Goal: Task Accomplishment & Management: Use online tool/utility

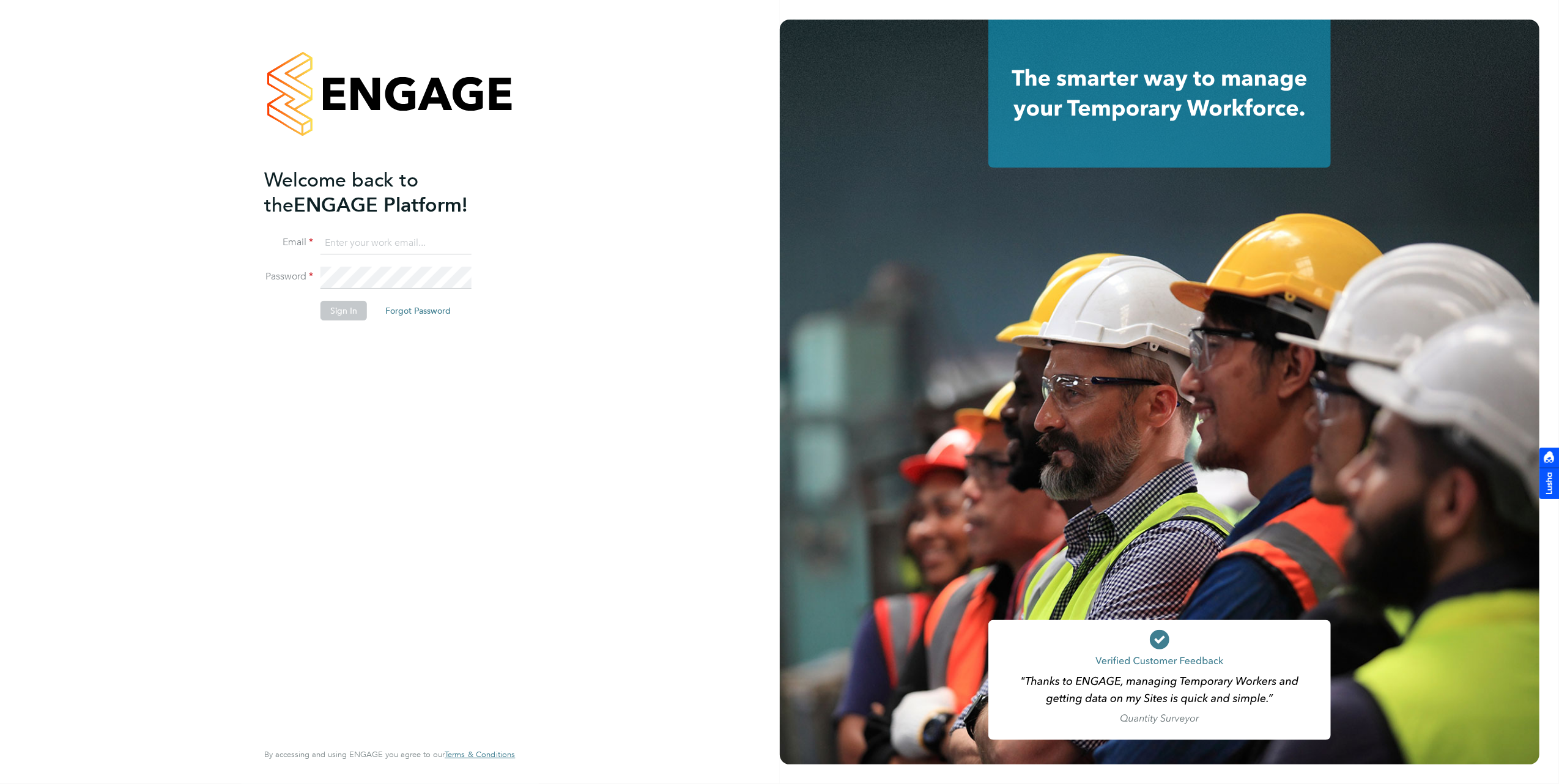
type input "k.smith2@setsquarerecruitment.com"
click at [347, 306] on button "Sign In" at bounding box center [344, 311] width 46 height 20
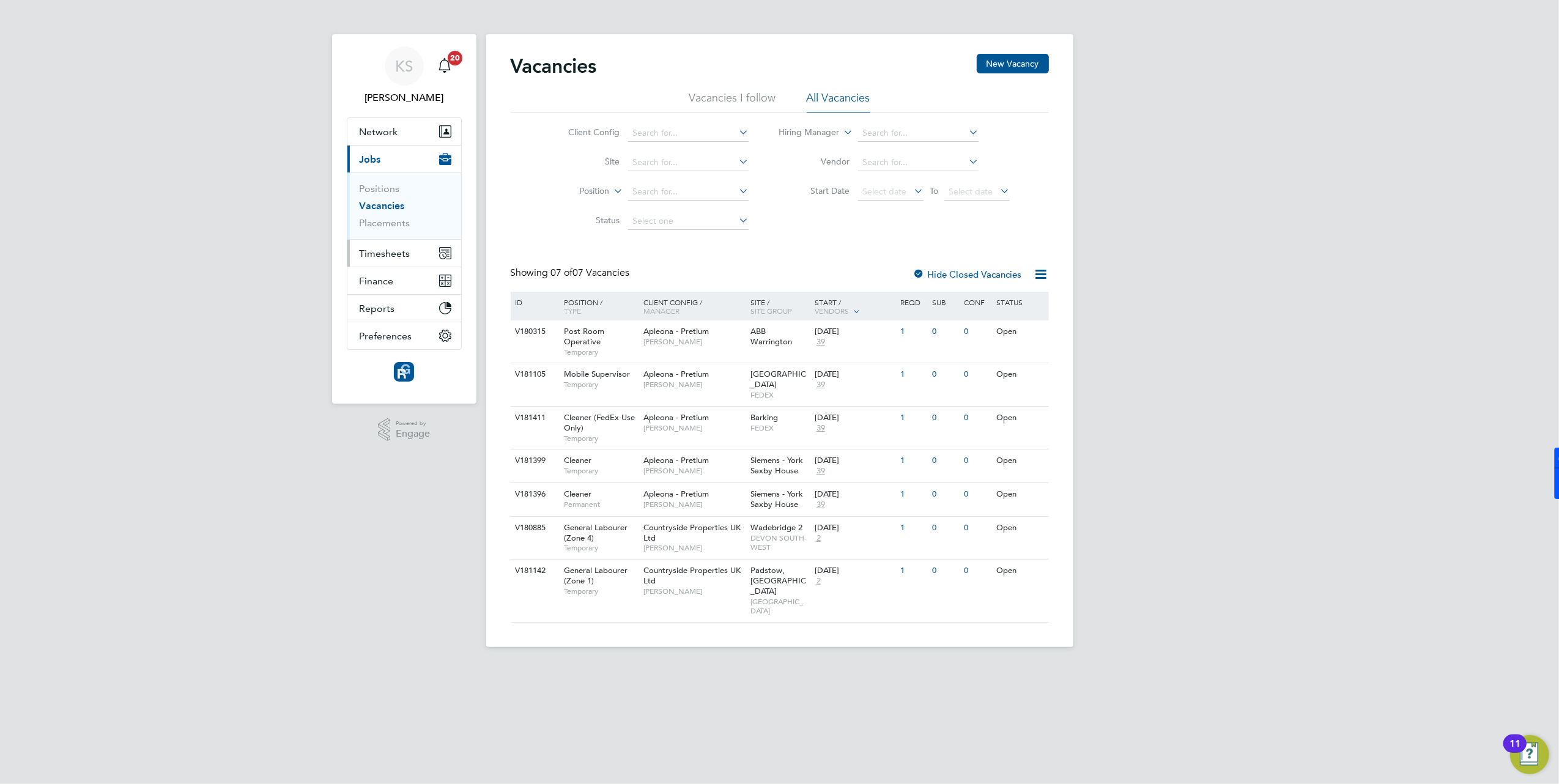
click at [397, 252] on span "Timesheets" at bounding box center [385, 253] width 51 height 12
click at [388, 258] on span "Timesheets" at bounding box center [385, 253] width 51 height 12
click at [395, 213] on link "Timesheets" at bounding box center [385, 216] width 51 height 12
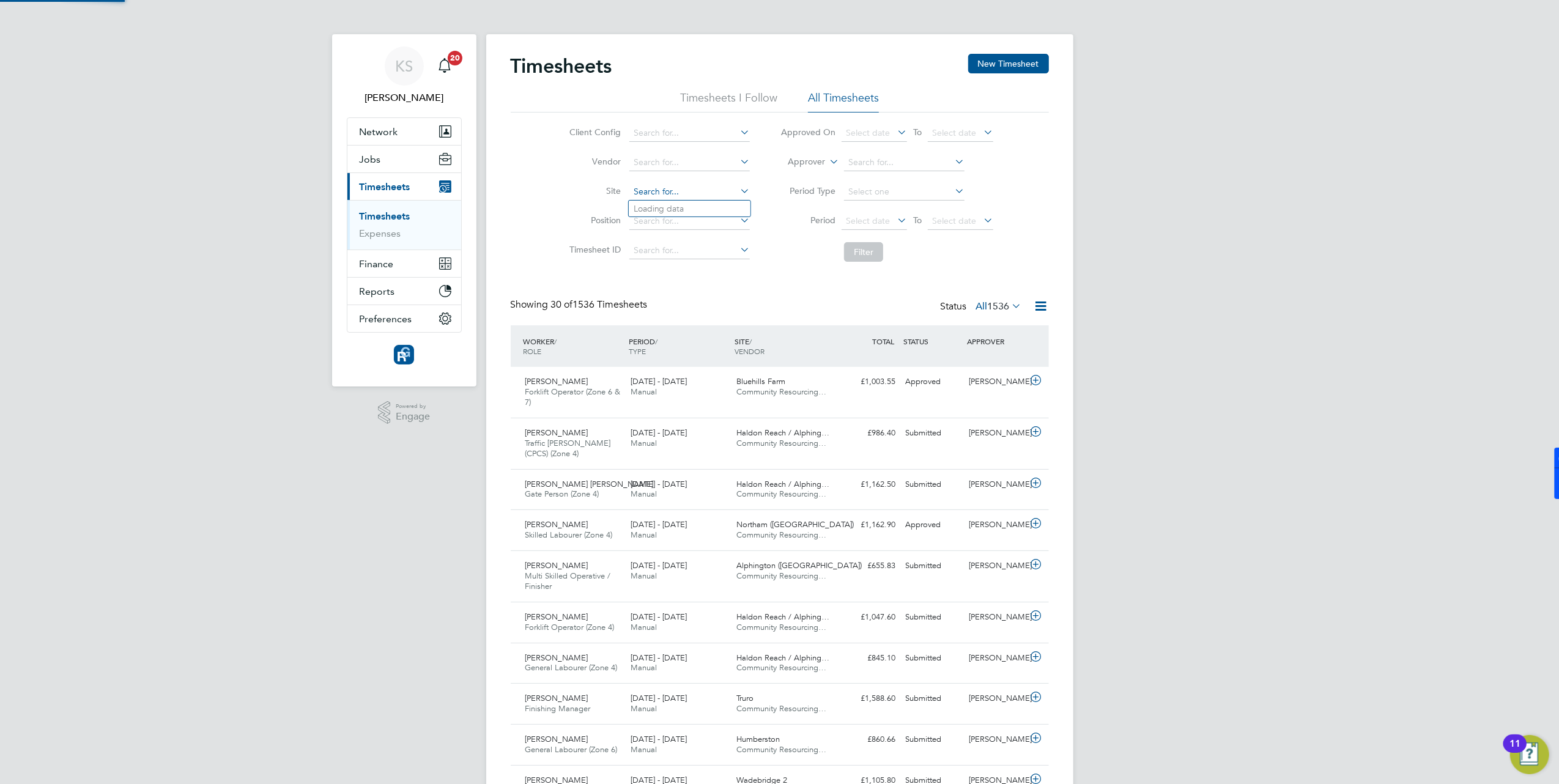
click at [658, 192] on input at bounding box center [689, 192] width 120 height 17
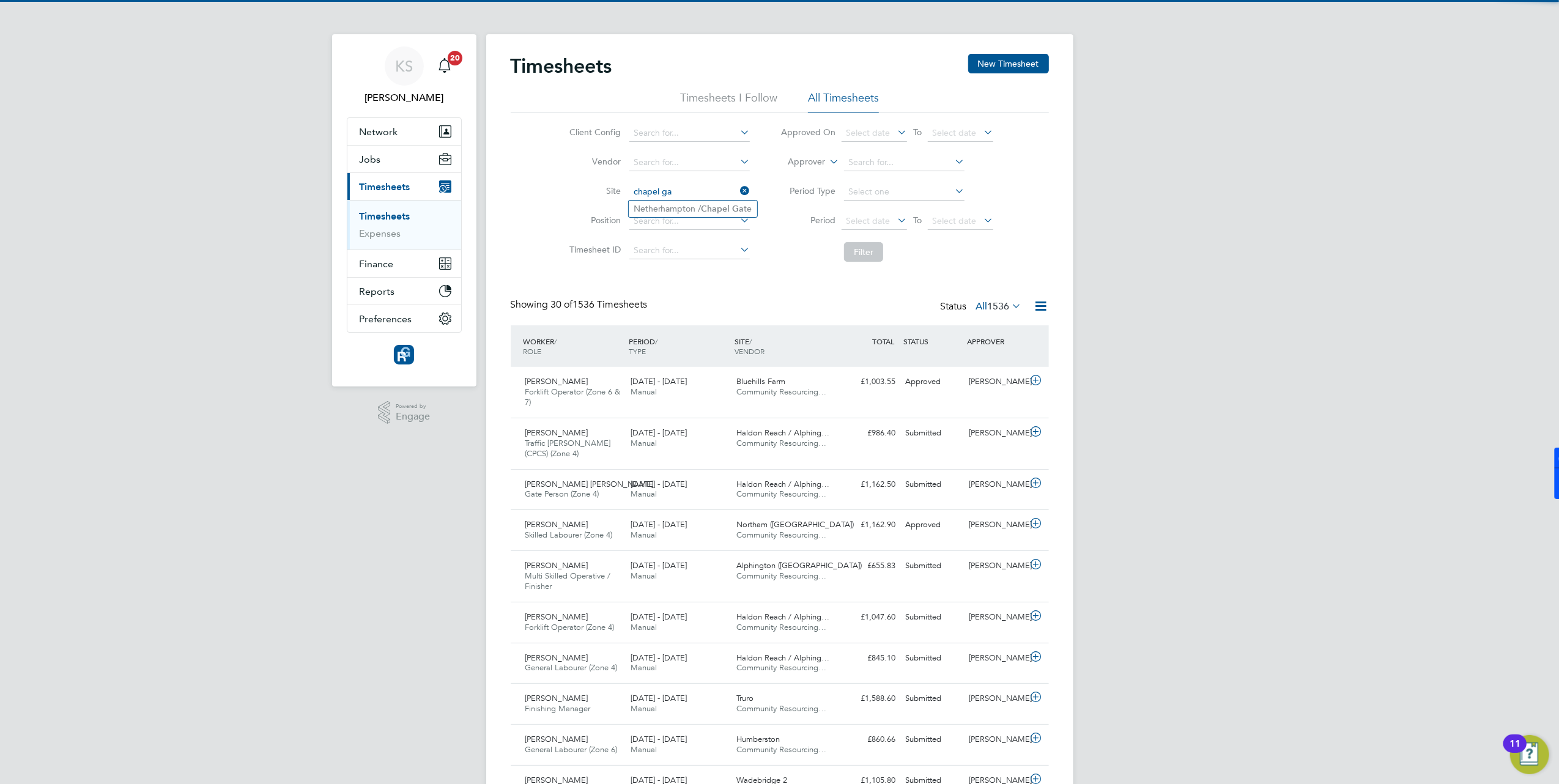
click at [695, 201] on li "[GEOGRAPHIC_DATA] / [GEOGRAPHIC_DATA] te" at bounding box center [693, 209] width 129 height 17
type input "[GEOGRAPHIC_DATA] / [GEOGRAPHIC_DATA]"
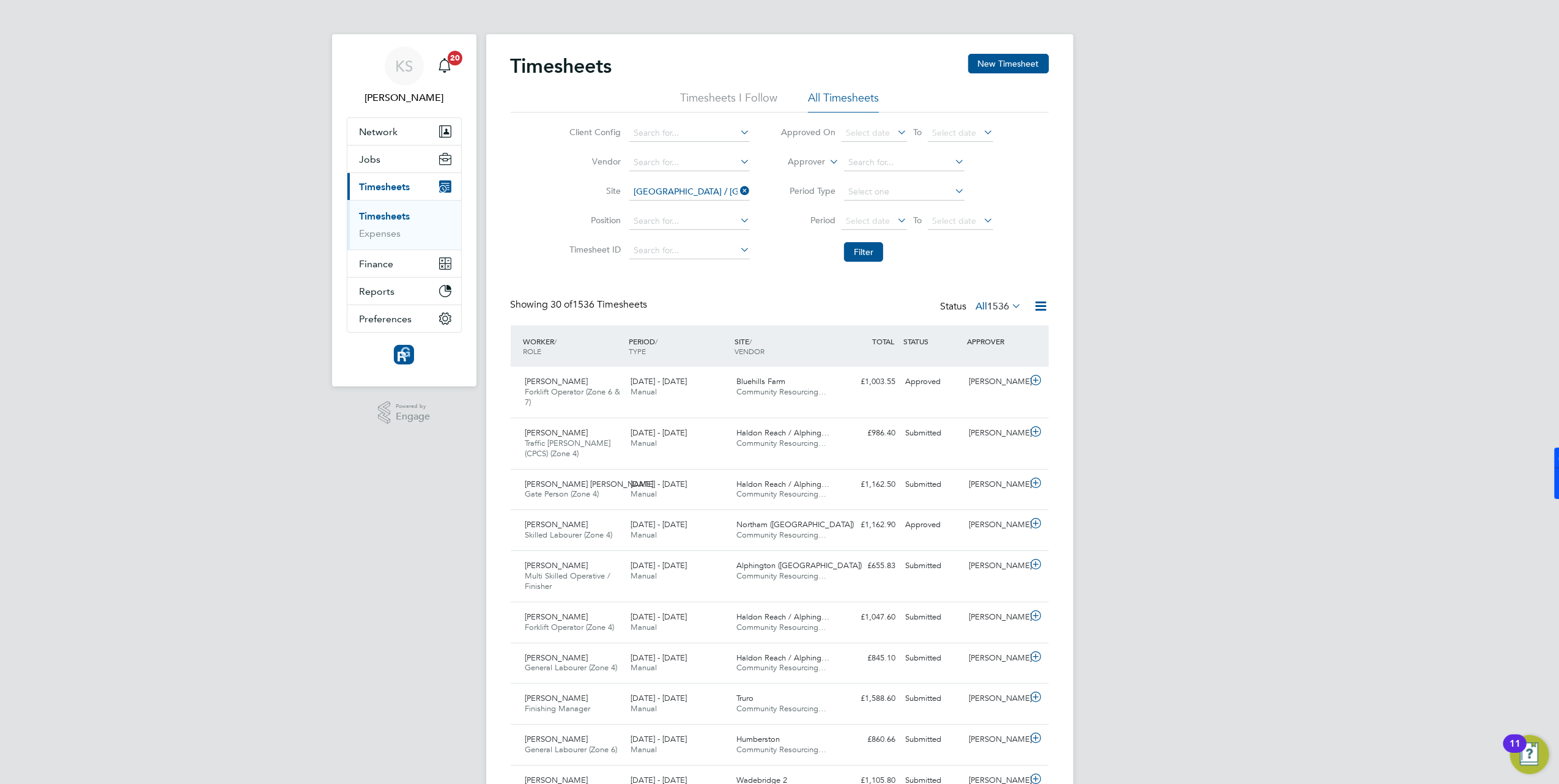
click at [871, 241] on li "Filter" at bounding box center [887, 251] width 243 height 32
click at [867, 255] on button "Filter" at bounding box center [863, 252] width 39 height 20
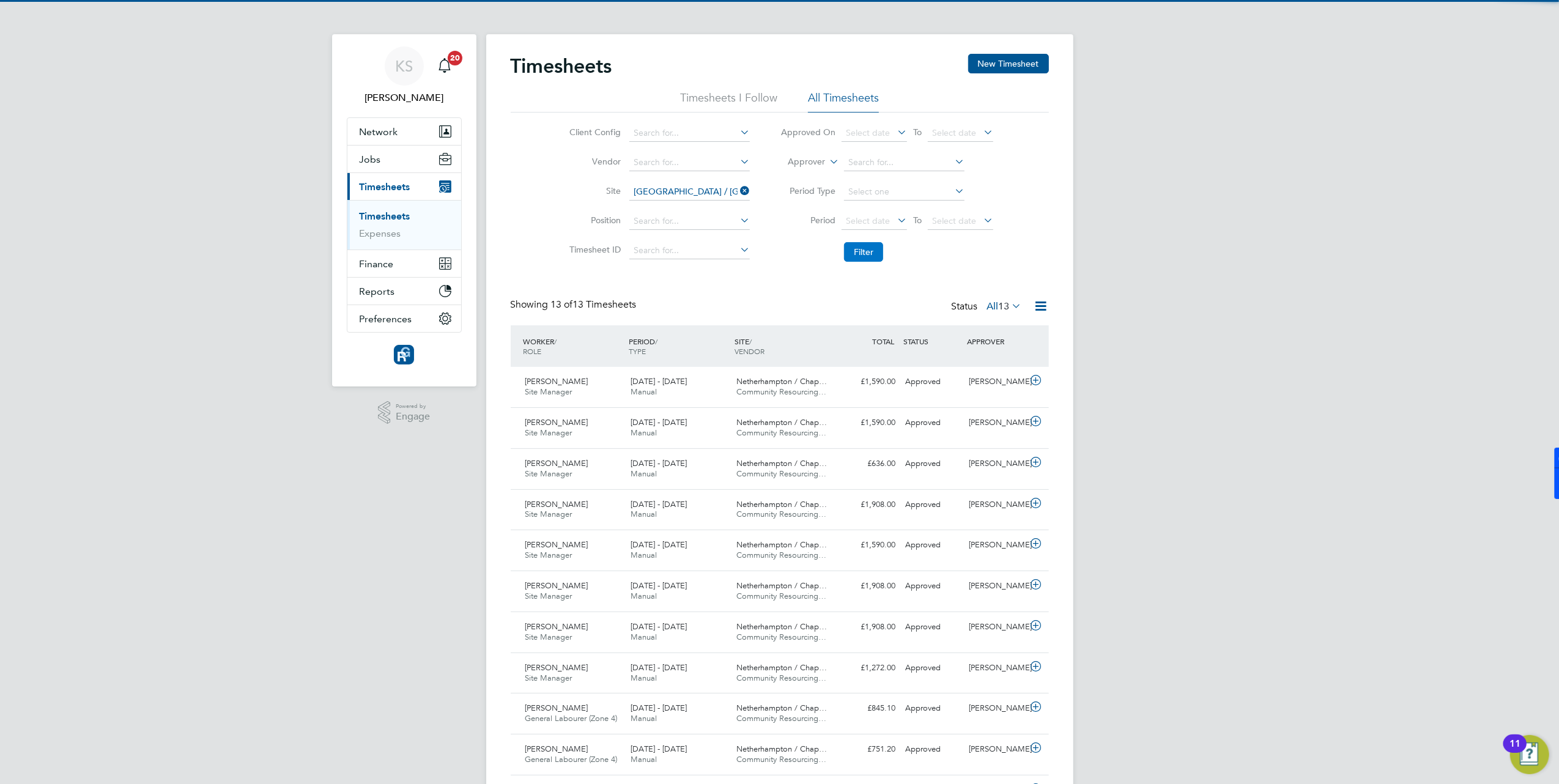
scroll to position [30, 106]
